Goal: Transaction & Acquisition: Purchase product/service

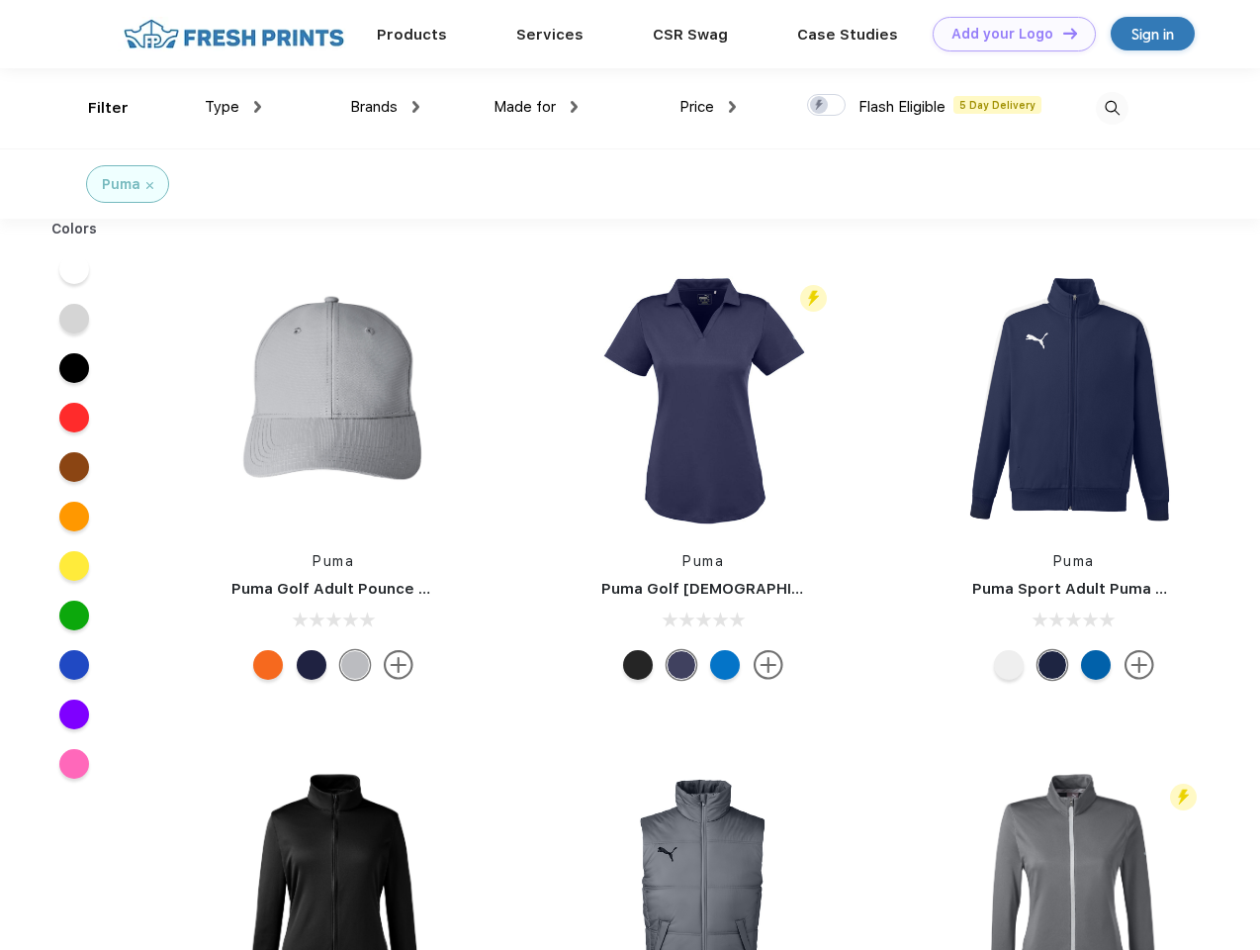
click at [1007, 34] on link "Add your Logo Design Tool" at bounding box center [1014, 34] width 163 height 35
click at [0, 0] on div "Design Tool" at bounding box center [0, 0] width 0 height 0
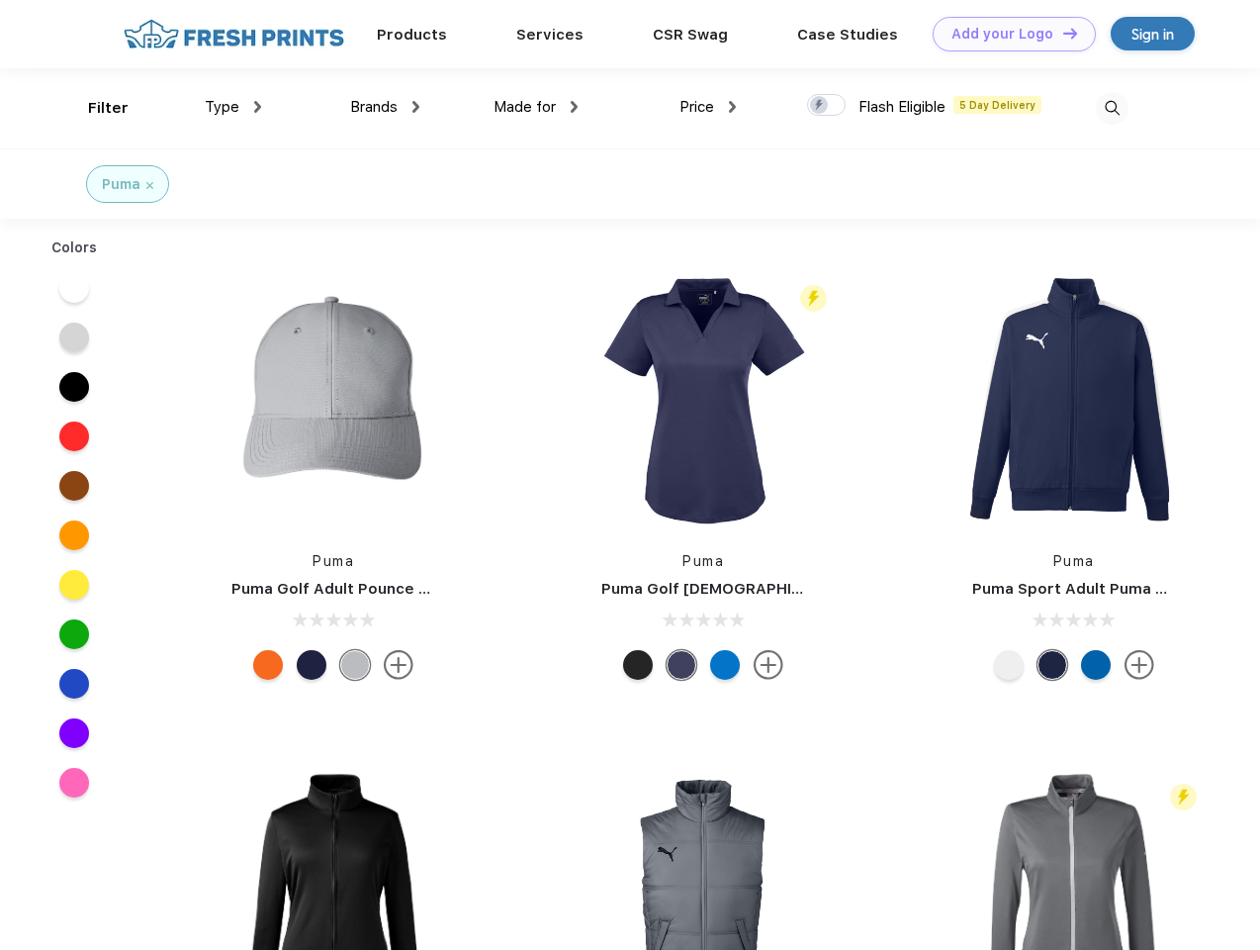
click at [1061, 33] on link "Add your Logo Design Tool" at bounding box center [1014, 34] width 163 height 35
click at [95, 108] on div "Filter" at bounding box center [108, 108] width 41 height 23
click at [233, 107] on span "Type" at bounding box center [222, 107] width 35 height 18
click at [385, 107] on span "Brands" at bounding box center [373, 107] width 47 height 18
click at [536, 107] on span "Made for" at bounding box center [525, 107] width 62 height 18
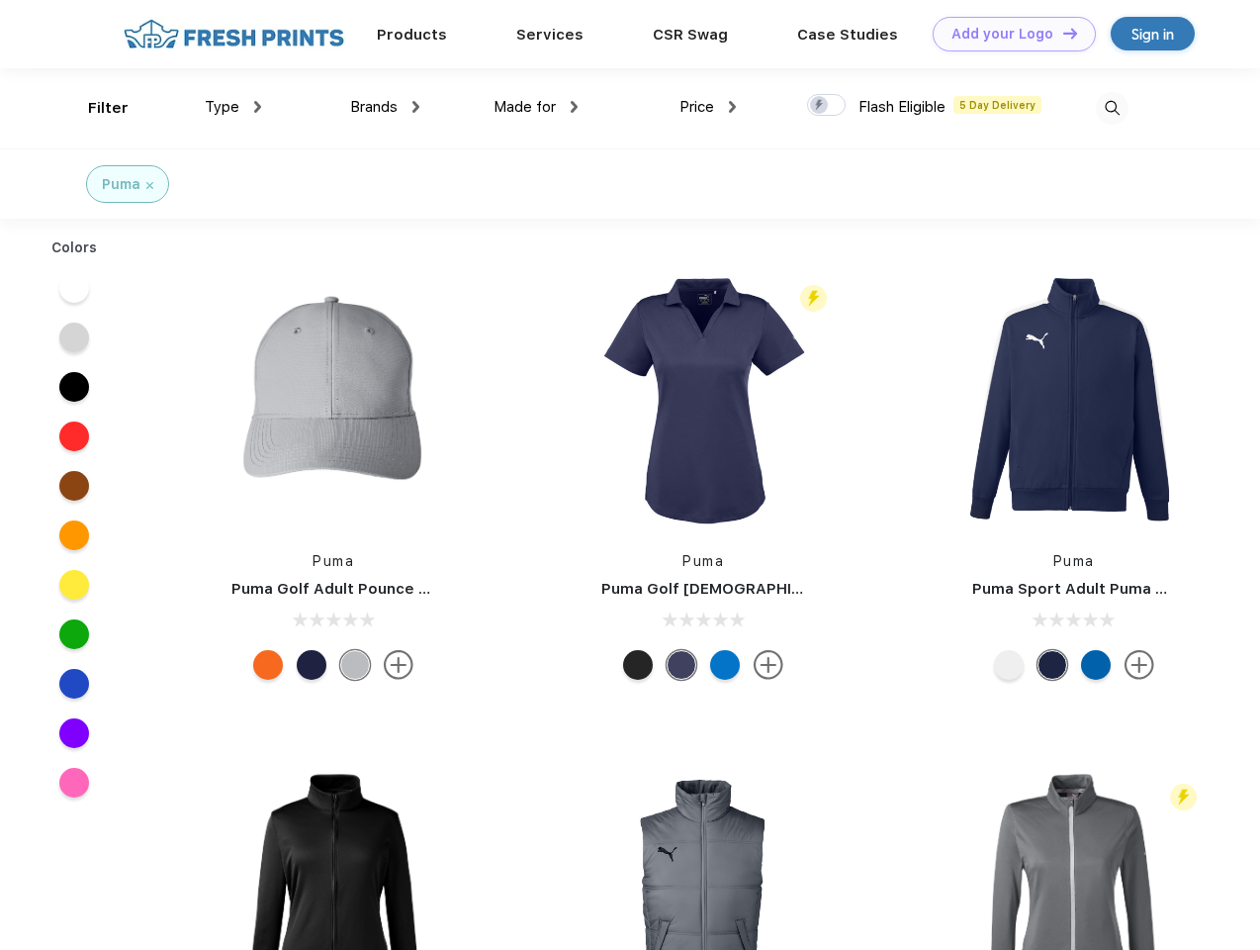
click at [708, 107] on span "Price" at bounding box center [697, 107] width 35 height 18
click at [827, 106] on div at bounding box center [826, 105] width 39 height 22
click at [820, 106] on input "checkbox" at bounding box center [813, 99] width 13 height 13
click at [1112, 108] on img at bounding box center [1112, 108] width 33 height 33
